Goal: Find specific page/section: Find specific page/section

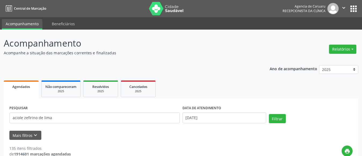
type input "aciole zefirino de lima"
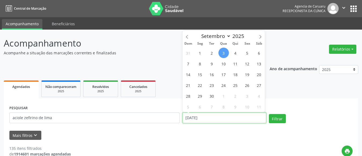
click at [219, 117] on input "[DATE]" at bounding box center [225, 117] width 84 height 11
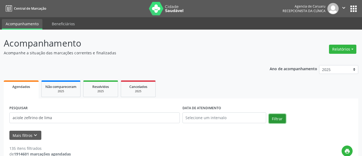
click at [280, 117] on button "Filtrar" at bounding box center [277, 118] width 17 height 9
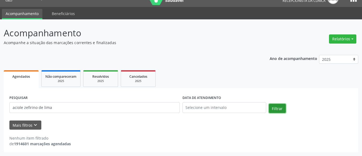
click at [277, 108] on button "Filtrar" at bounding box center [277, 108] width 17 height 9
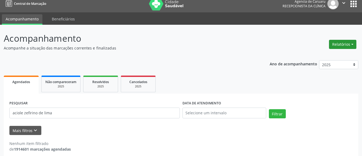
scroll to position [0, 0]
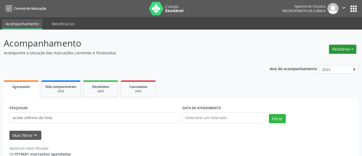
click at [340, 46] on button "Relatórios" at bounding box center [342, 49] width 27 height 9
click at [328, 60] on link "Agendamentos" at bounding box center [328, 61] width 58 height 8
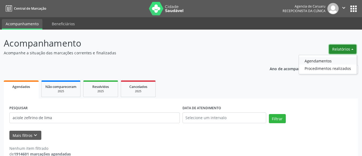
select select "8"
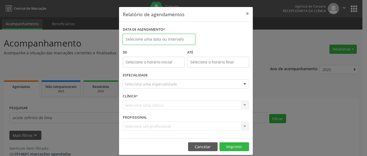
click at [159, 39] on input "text" at bounding box center [159, 39] width 73 height 11
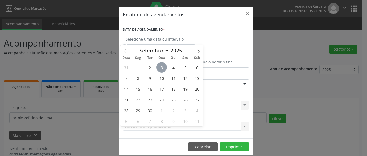
click at [161, 69] on span "3" at bounding box center [161, 67] width 10 height 10
type input "[DATE]"
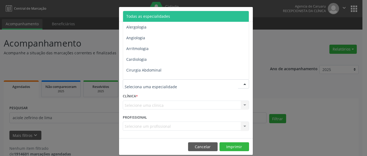
click at [157, 14] on span "Todas as especialidades" at bounding box center [148, 16] width 44 height 5
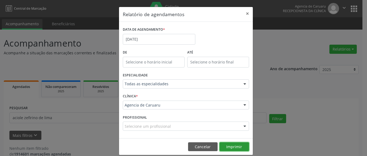
click at [234, 144] on button "Imprimir" at bounding box center [234, 146] width 30 height 9
click at [243, 14] on button "×" at bounding box center [247, 13] width 11 height 13
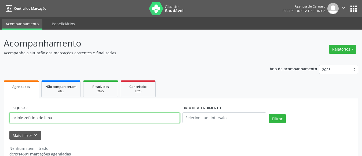
click at [61, 117] on input "aciole zefirino de lima" at bounding box center [94, 117] width 171 height 11
type input "a"
paste input "[PERSON_NAME]"
type input "[PERSON_NAME]"
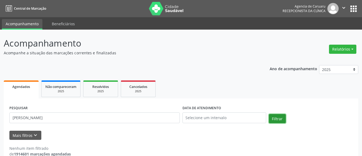
click at [279, 117] on button "Filtrar" at bounding box center [277, 118] width 17 height 9
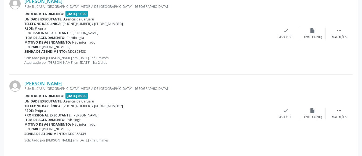
scroll to position [174, 0]
